Goal: Transaction & Acquisition: Purchase product/service

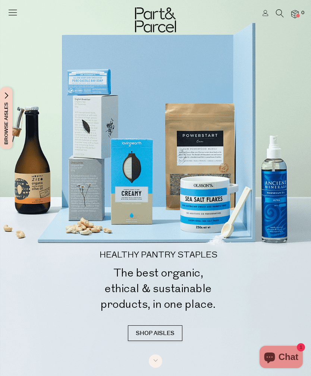
click at [280, 13] on icon at bounding box center [280, 13] width 8 height 8
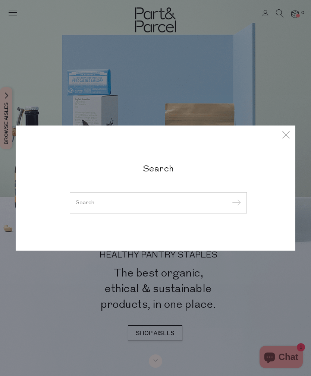
click at [189, 205] on input "search" at bounding box center [158, 203] width 165 height 6
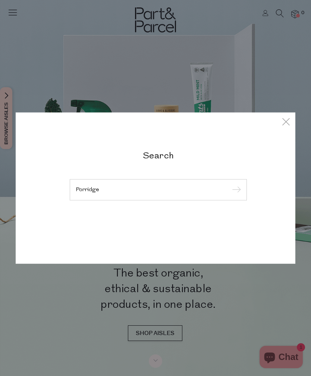
type input "Porridge"
click at [235, 190] on input "submit" at bounding box center [235, 189] width 11 height 11
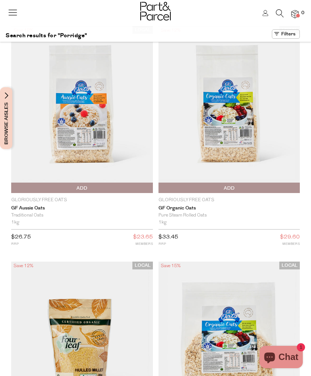
click at [278, 16] on icon at bounding box center [280, 13] width 8 height 8
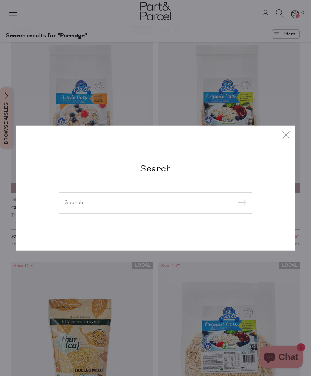
click at [159, 202] on input "search" at bounding box center [155, 203] width 182 height 6
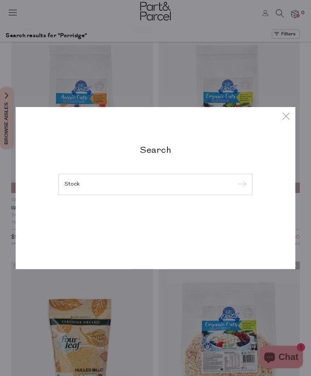
type input "Stock"
click at [240, 195] on div "Chicken Stock Beef Stock Vegetable Stock Vegetable Stock Mushroom Stock Stock C…" at bounding box center [155, 213] width 194 height 37
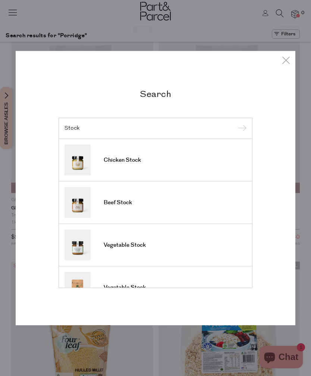
click at [193, 162] on link "Chicken Stock" at bounding box center [155, 160] width 182 height 31
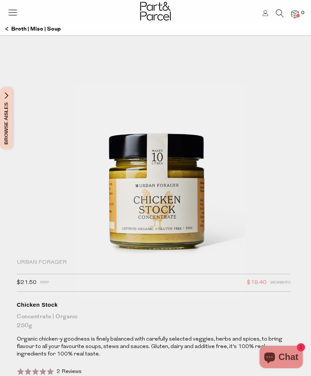
click at [14, 16] on icon at bounding box center [12, 12] width 10 height 10
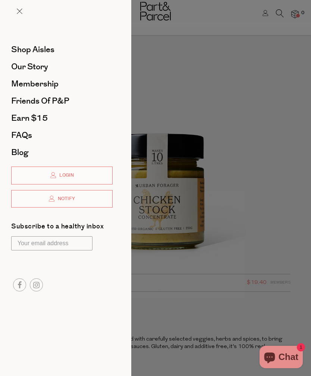
click at [283, 18] on div at bounding box center [155, 188] width 311 height 376
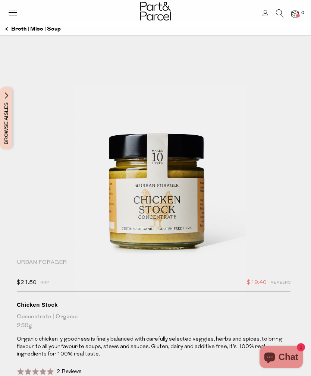
click at [279, 15] on icon at bounding box center [280, 13] width 8 height 8
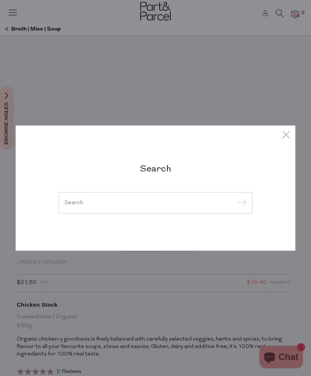
click at [146, 204] on input "search" at bounding box center [155, 203] width 182 height 6
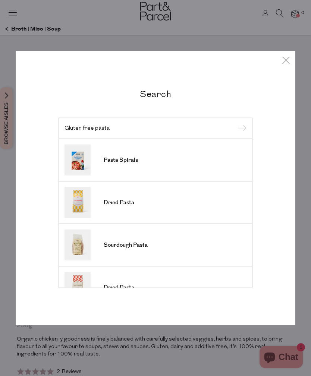
type input "Gluten free pasta"
click at [240, 129] on input "submit" at bounding box center [240, 128] width 11 height 11
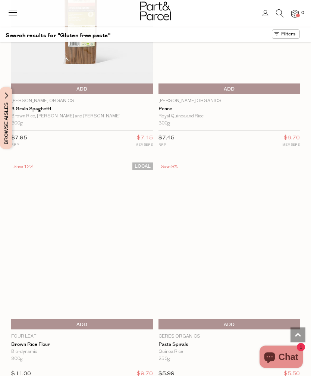
scroll to position [4365, 0]
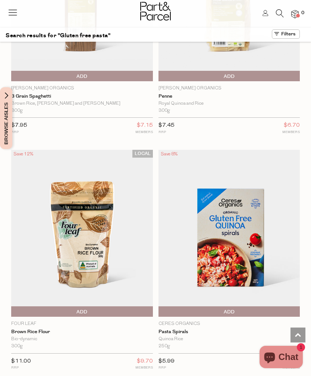
click at [281, 17] on icon at bounding box center [280, 13] width 8 height 8
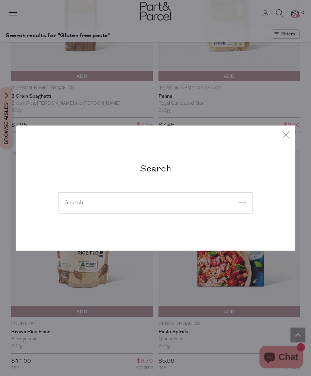
click at [168, 205] on input "search" at bounding box center [155, 203] width 182 height 6
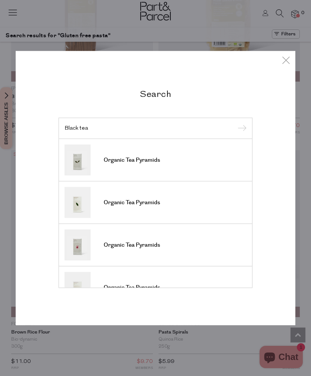
type input "Black tea"
click at [240, 134] on input "submit" at bounding box center [240, 128] width 11 height 11
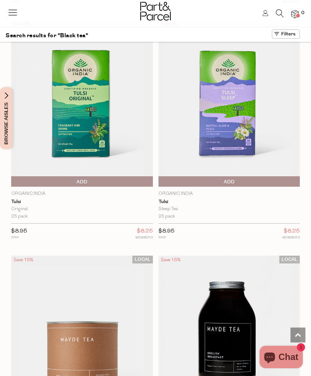
scroll to position [3128, 0]
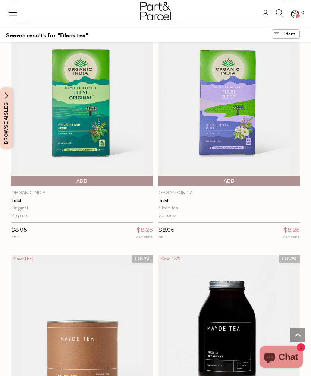
click at [281, 14] on icon at bounding box center [280, 13] width 8 height 8
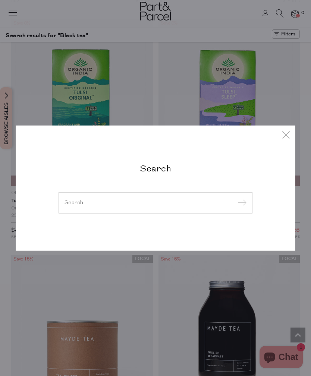
click at [139, 205] on input "search" at bounding box center [155, 203] width 182 height 6
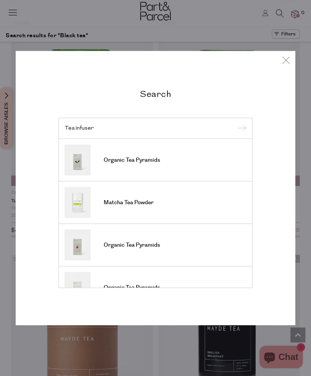
type input "Tea infuser"
click at [240, 134] on input "submit" at bounding box center [240, 128] width 11 height 11
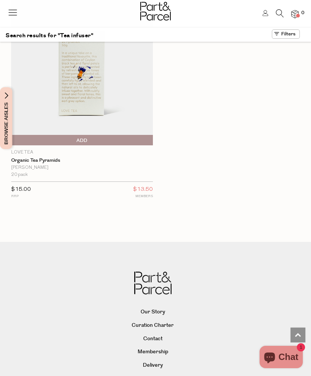
scroll to position [7204, 0]
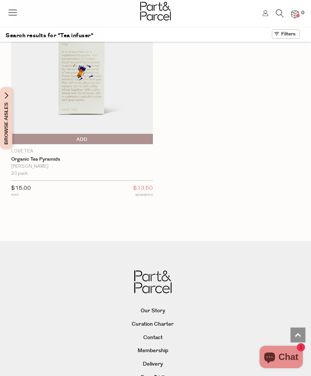
click at [16, 14] on icon at bounding box center [12, 12] width 10 height 10
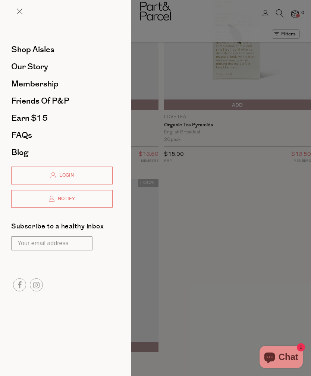
scroll to position [0, 0]
click at [69, 103] on span "Friends of P&P" at bounding box center [40, 101] width 58 height 12
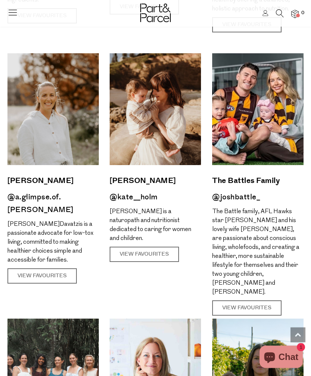
scroll to position [480, 0]
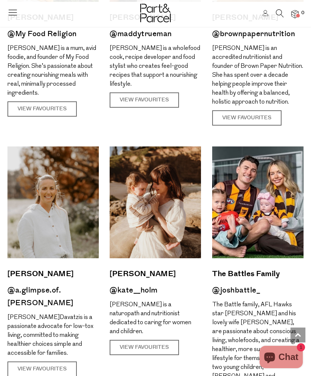
click at [16, 15] on icon at bounding box center [12, 12] width 10 height 10
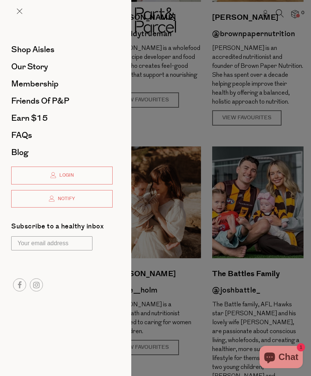
click at [52, 54] on span "Shop Aisles" at bounding box center [32, 50] width 43 height 12
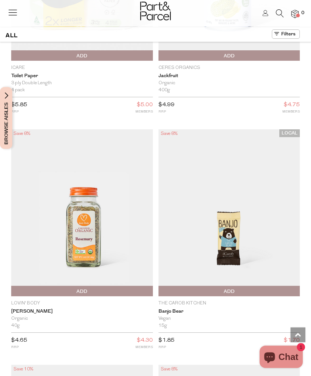
scroll to position [136, 0]
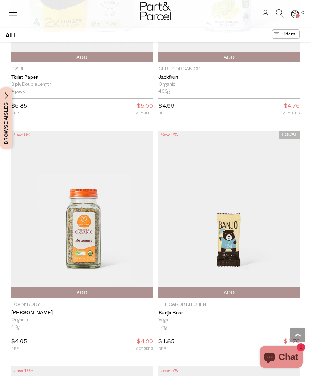
click at [283, 17] on icon at bounding box center [280, 13] width 8 height 8
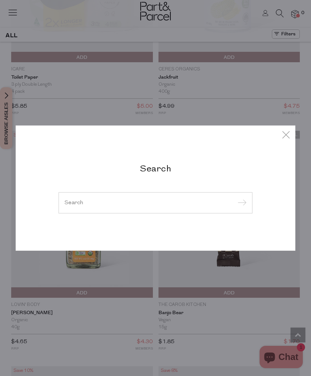
click at [122, 205] on input "search" at bounding box center [155, 203] width 182 height 6
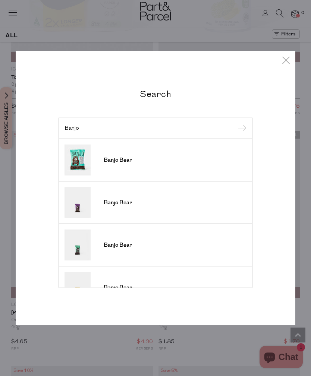
type input "Banjo"
click at [240, 129] on input "submit" at bounding box center [240, 128] width 11 height 11
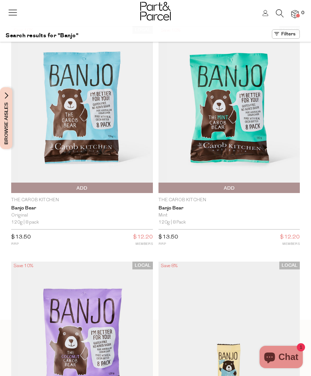
click at [277, 13] on icon at bounding box center [280, 13] width 8 height 8
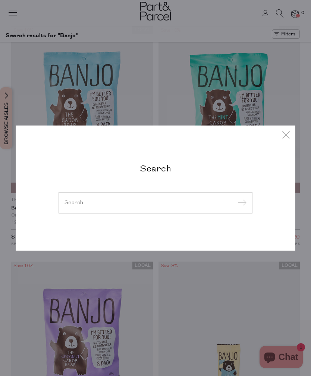
click at [165, 205] on input "search" at bounding box center [155, 203] width 182 height 6
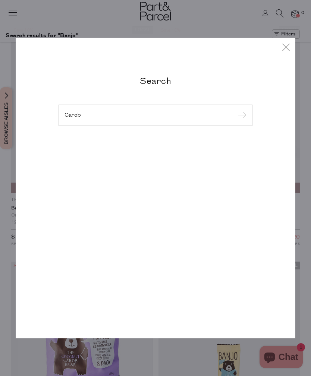
type input "Carob"
click at [240, 116] on input "submit" at bounding box center [240, 115] width 11 height 11
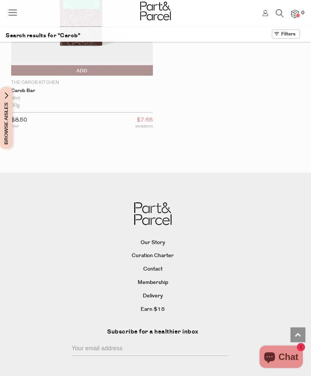
scroll to position [2002, 0]
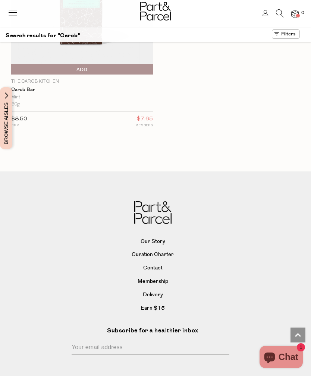
click at [16, 16] on icon at bounding box center [12, 12] width 10 height 10
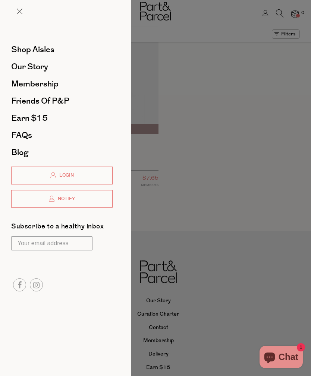
scroll to position [0, 0]
click at [67, 98] on span "Friends of P&P" at bounding box center [40, 101] width 58 height 12
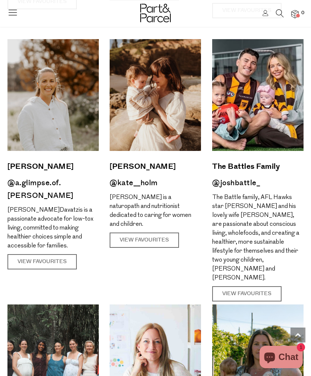
scroll to position [586, 0]
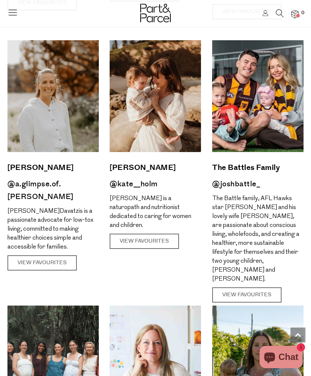
click at [54, 255] on link "View Favourites" at bounding box center [41, 263] width 69 height 16
